Goal: Information Seeking & Learning: Learn about a topic

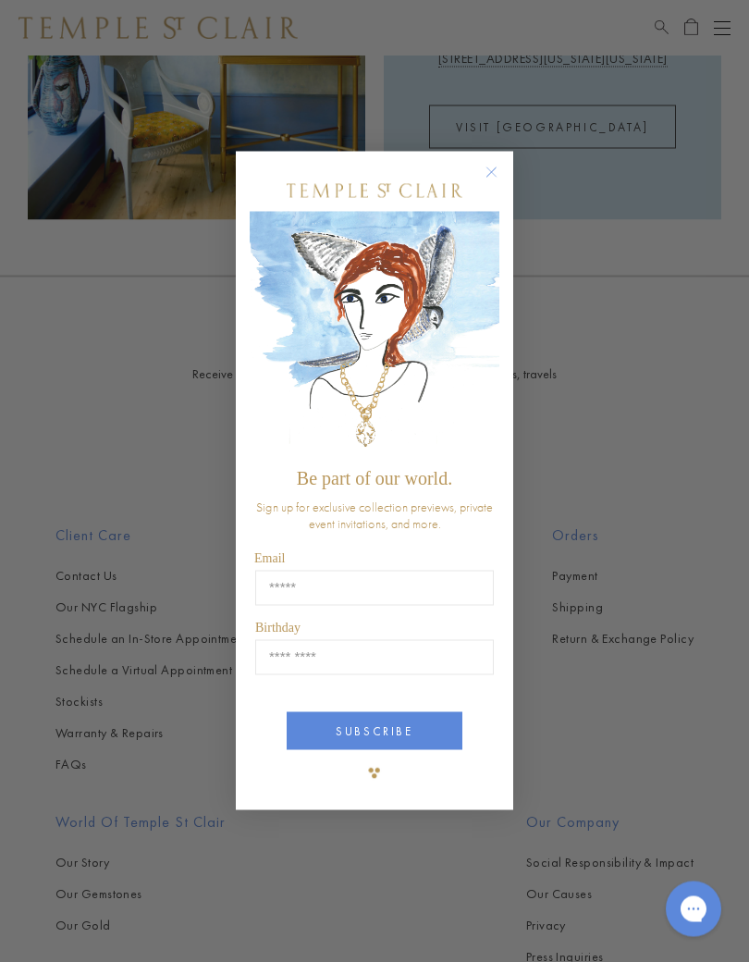
scroll to position [3460, 0]
click at [487, 174] on circle "Close dialog" at bounding box center [492, 173] width 22 height 22
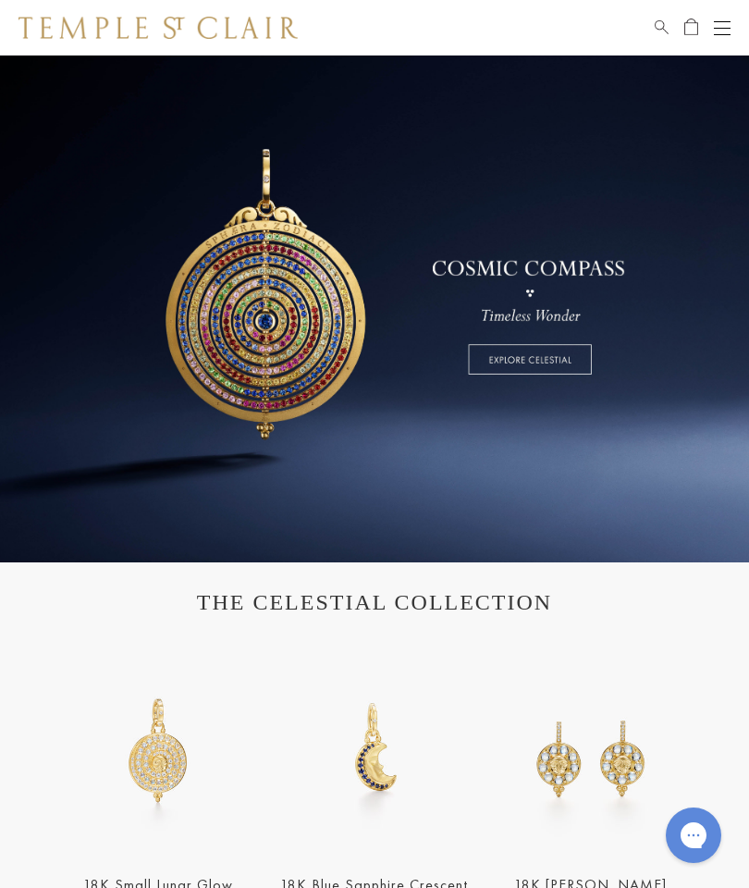
scroll to position [0, 0]
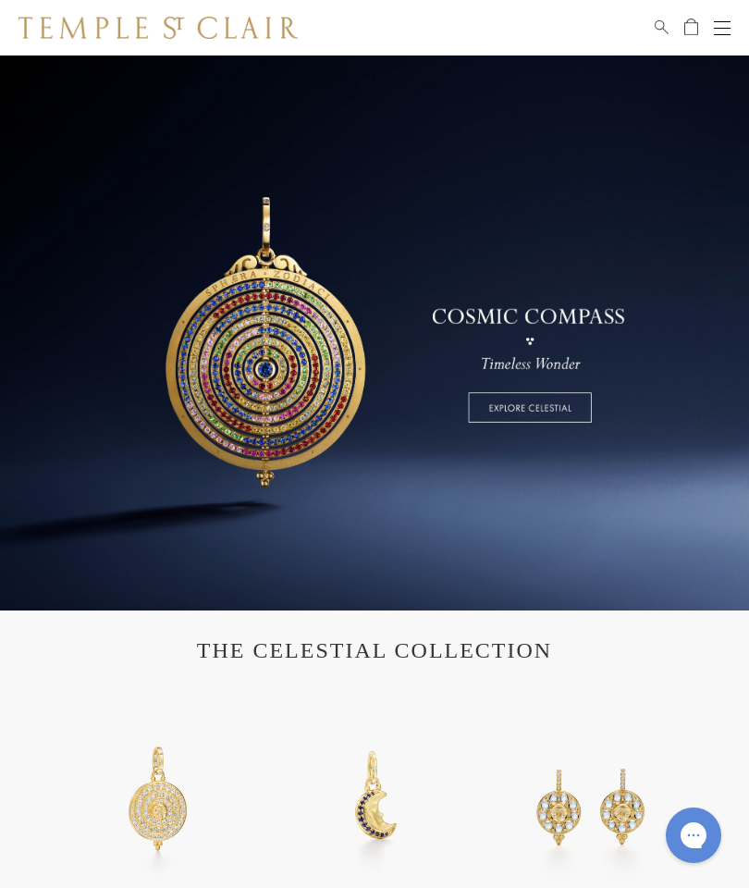
click at [253, 27] on img at bounding box center [157, 28] width 279 height 22
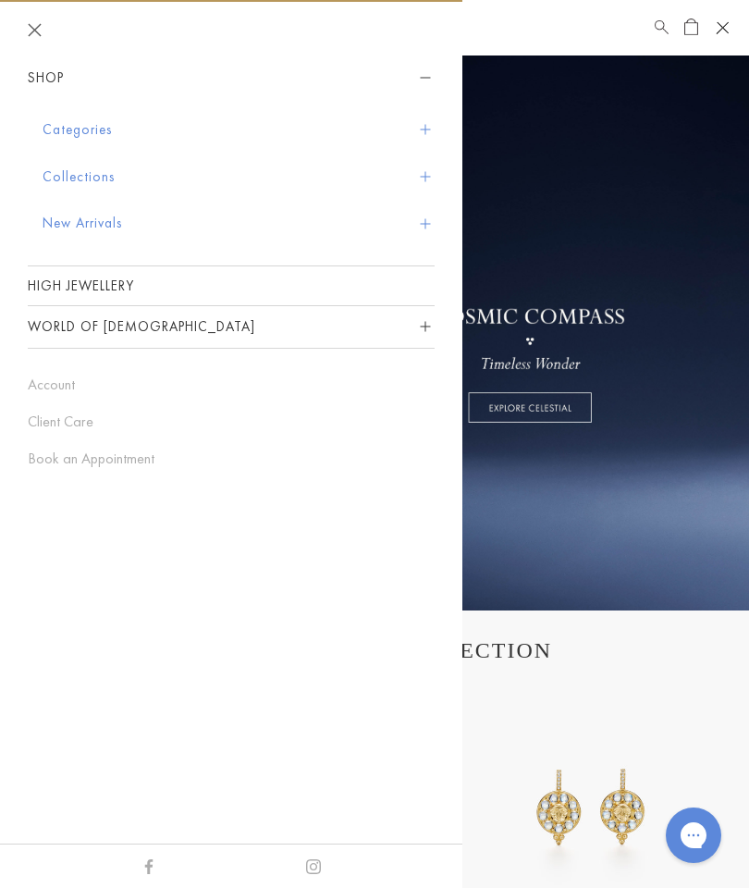
click at [138, 332] on button "World of [DEMOGRAPHIC_DATA]" at bounding box center [231, 327] width 407 height 42
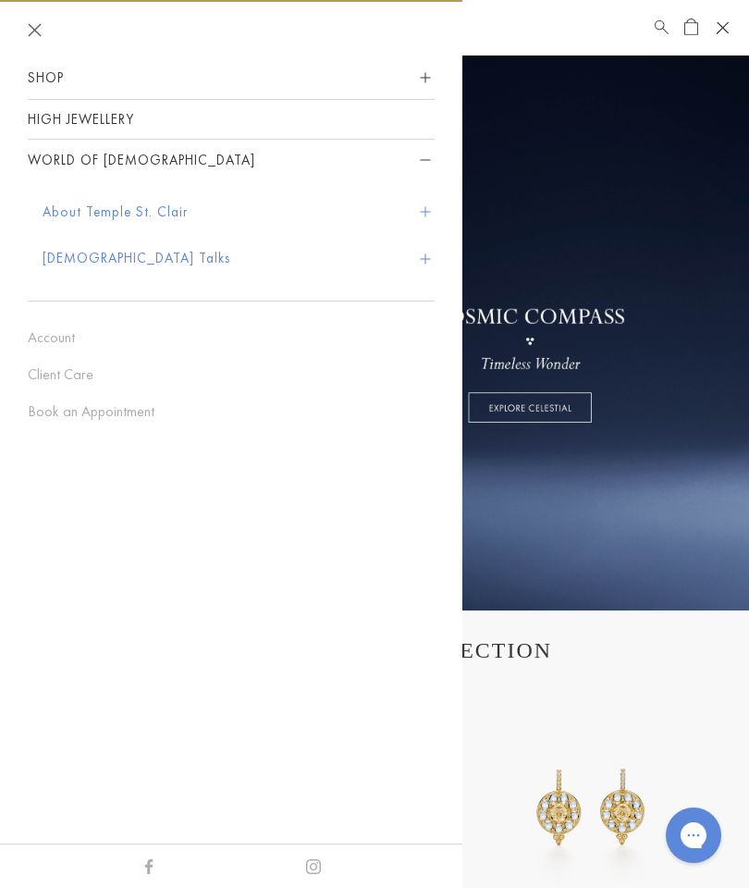
click at [146, 209] on button "About Temple St. Clair" at bounding box center [239, 212] width 392 height 47
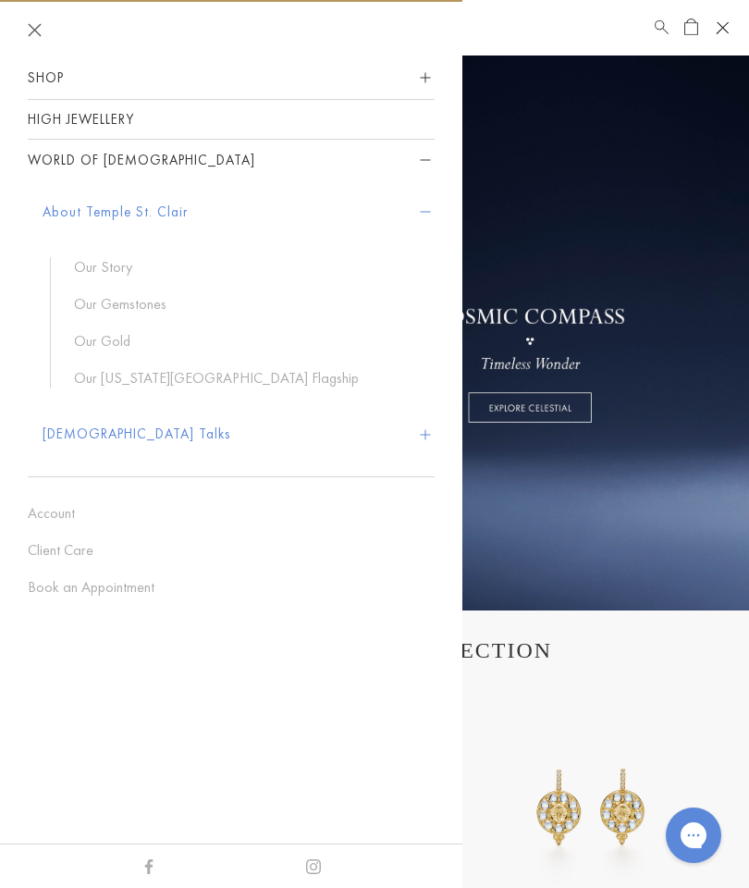
click at [119, 274] on link "Our Story" at bounding box center [245, 267] width 342 height 20
click at [127, 274] on link "Our Story" at bounding box center [245, 267] width 342 height 20
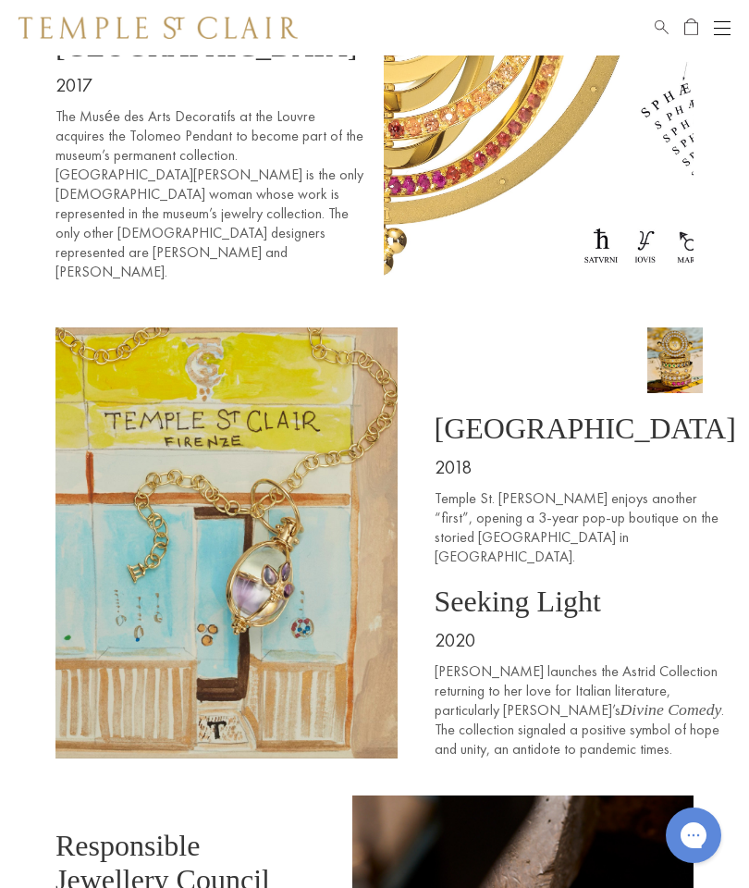
scroll to position [5863, 0]
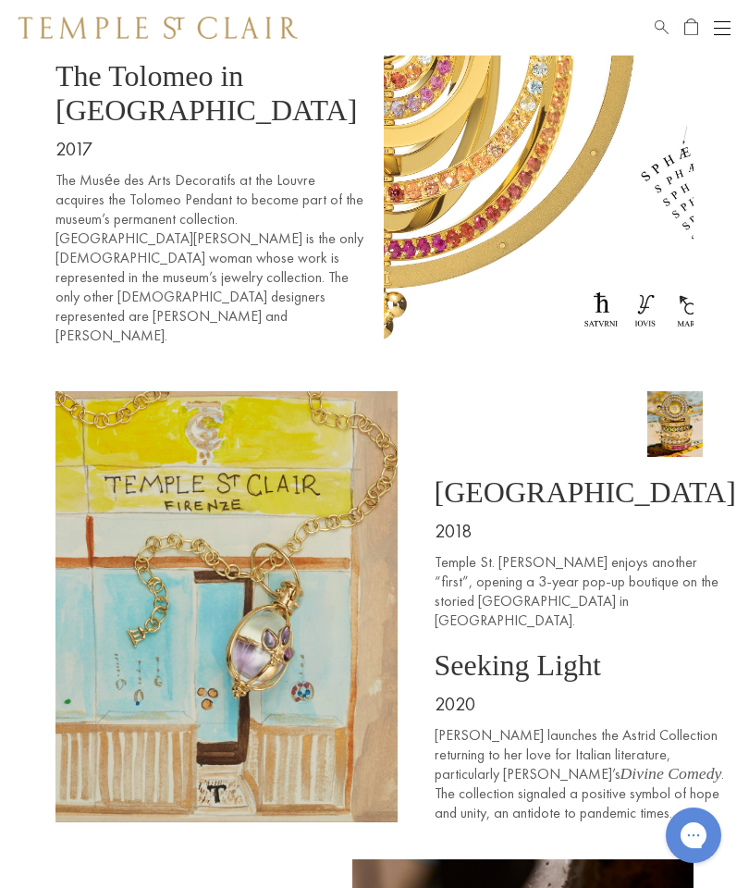
click at [164, 28] on img at bounding box center [157, 28] width 279 height 22
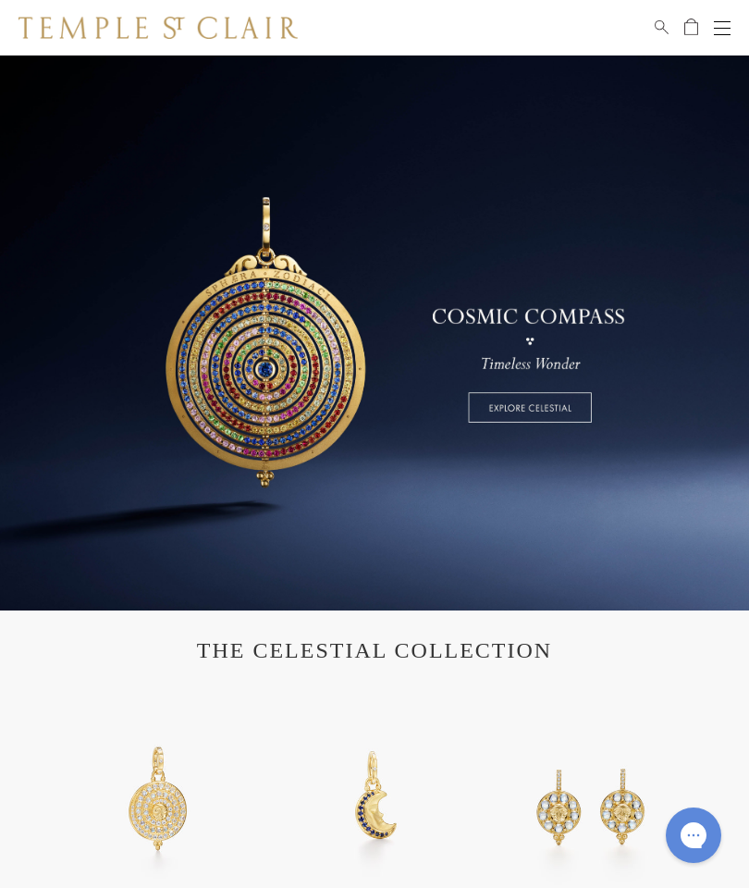
click at [723, 28] on div "Open navigation" at bounding box center [722, 28] width 17 height 1
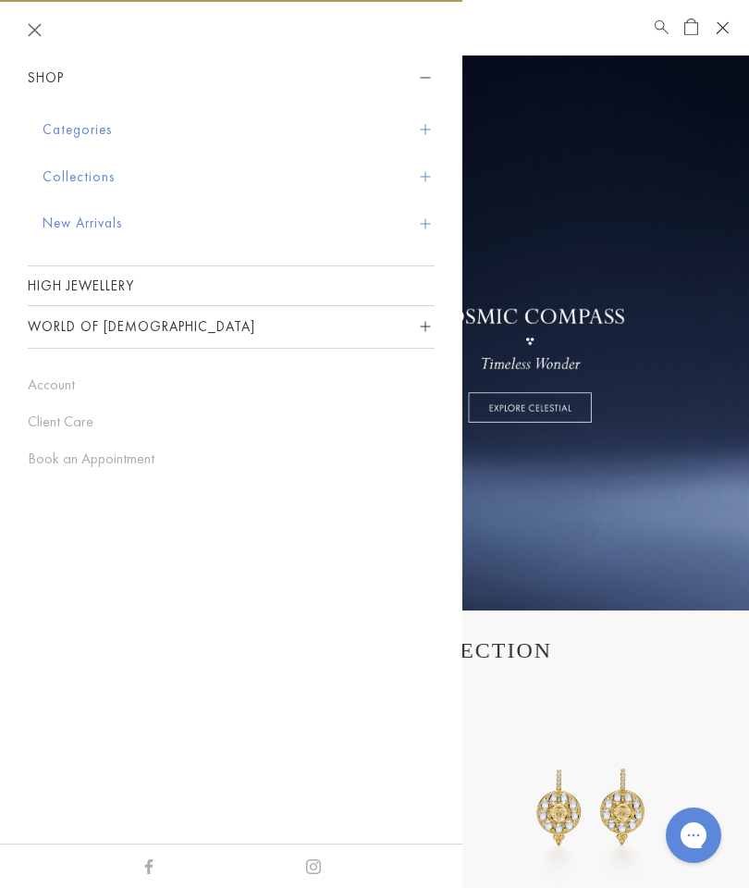
click at [104, 132] on button "Categories" at bounding box center [239, 129] width 392 height 47
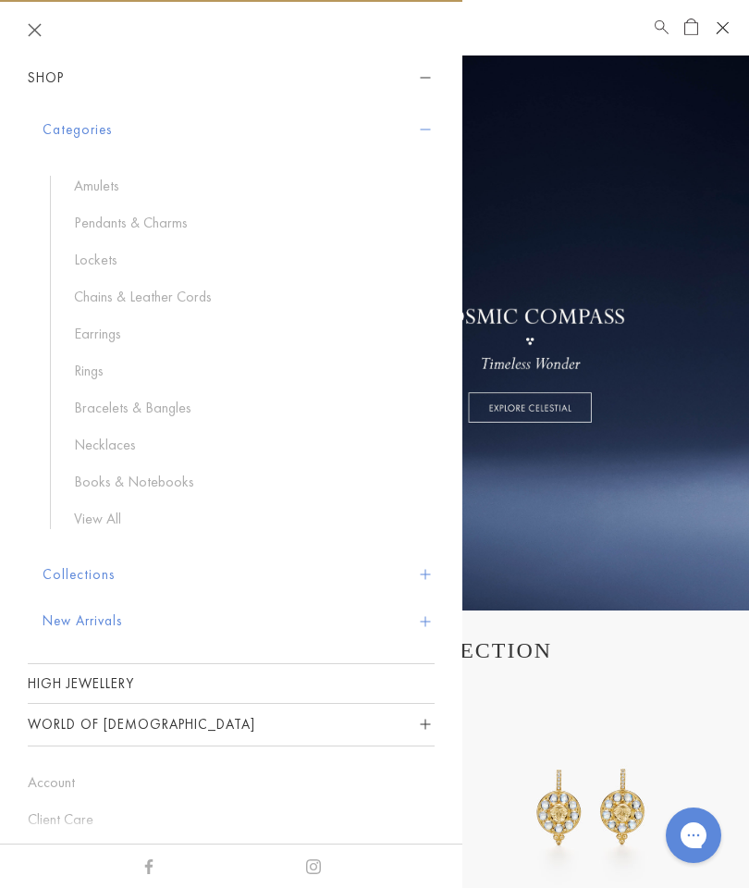
click at [170, 224] on link "Pendants & Charms" at bounding box center [245, 223] width 342 height 20
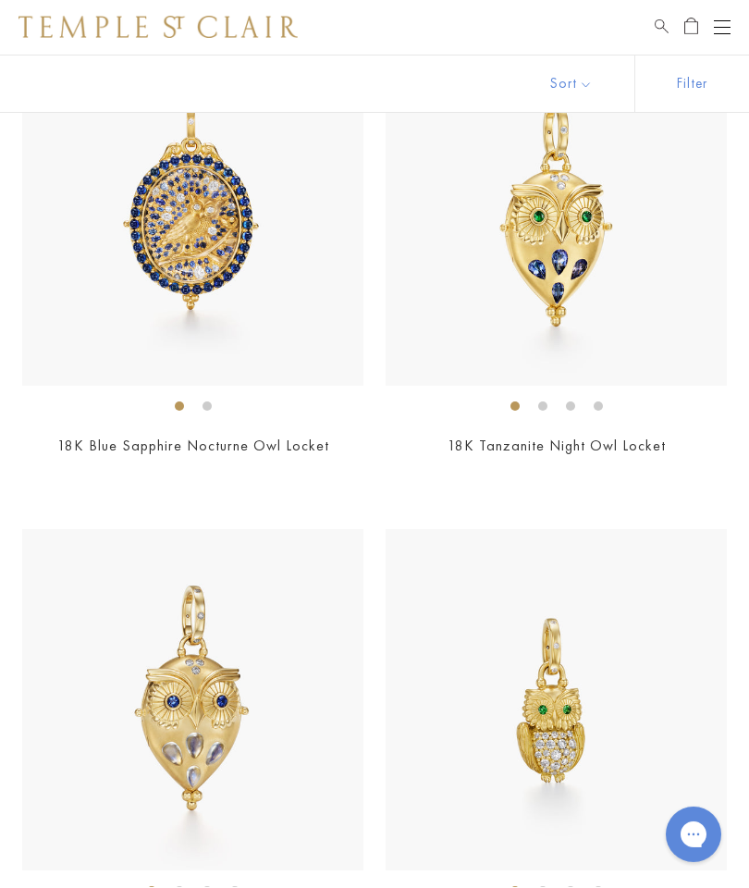
scroll to position [799, 0]
